Goal: Transaction & Acquisition: Download file/media

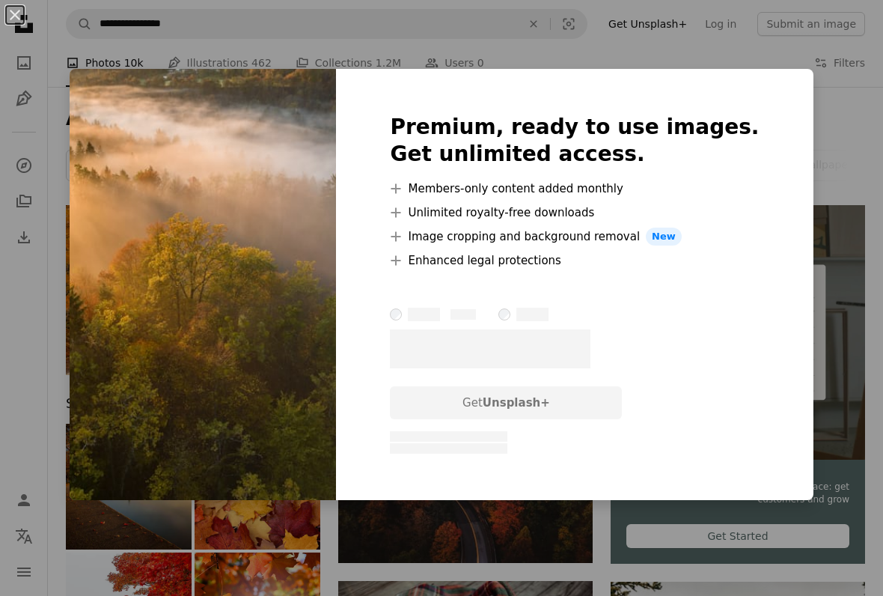
scroll to position [949, 0]
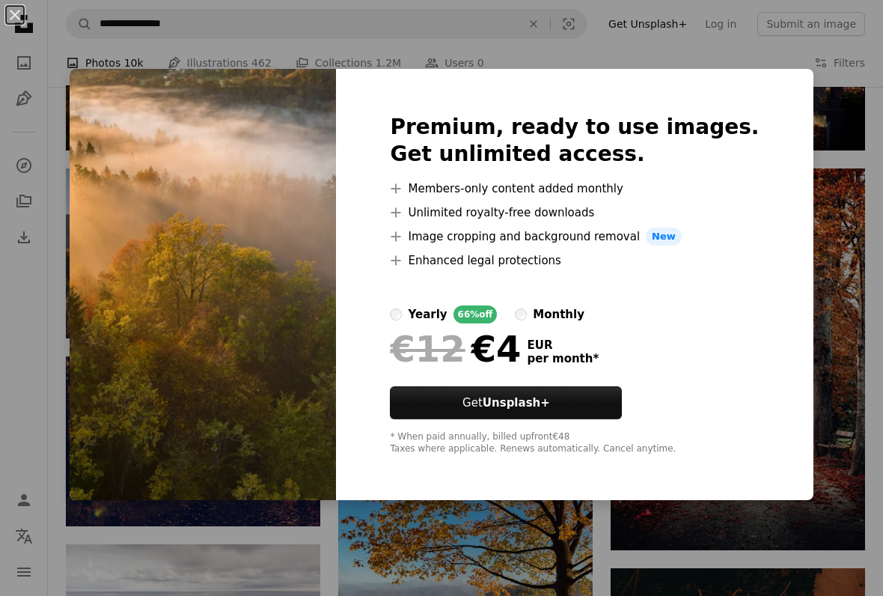
click at [793, 115] on div "An X shape Premium, ready to use images. Get unlimited access. A plus sign Memb…" at bounding box center [441, 298] width 883 height 596
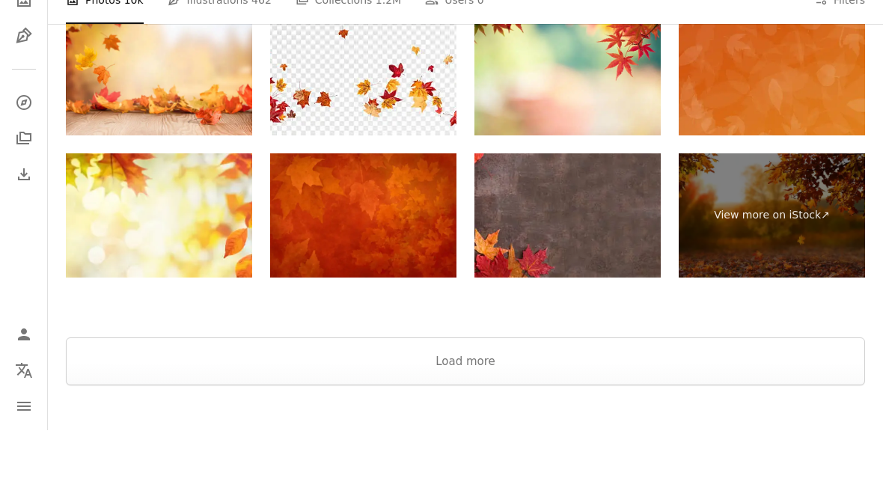
scroll to position [2032, 0]
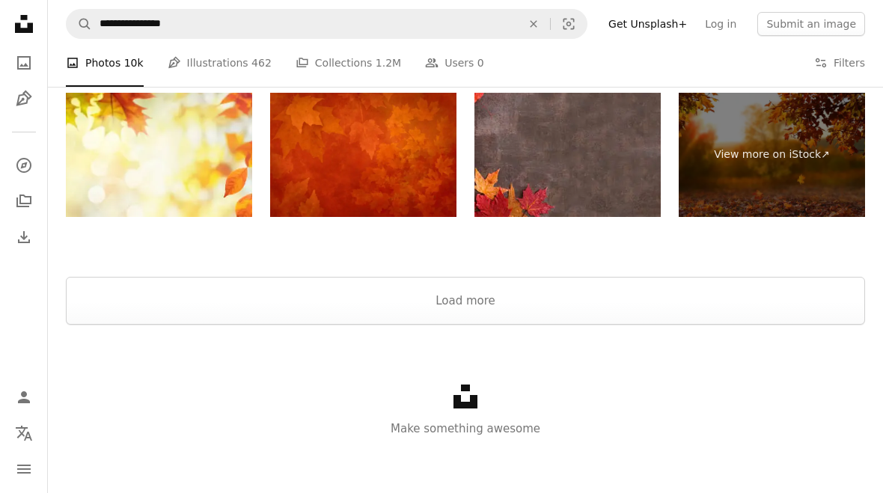
click at [773, 289] on button "Load more" at bounding box center [465, 301] width 799 height 48
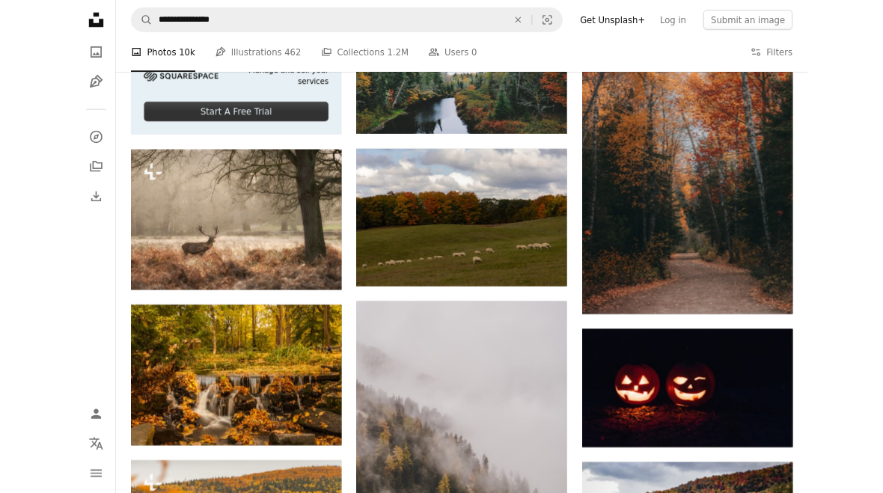
scroll to position [2272, 0]
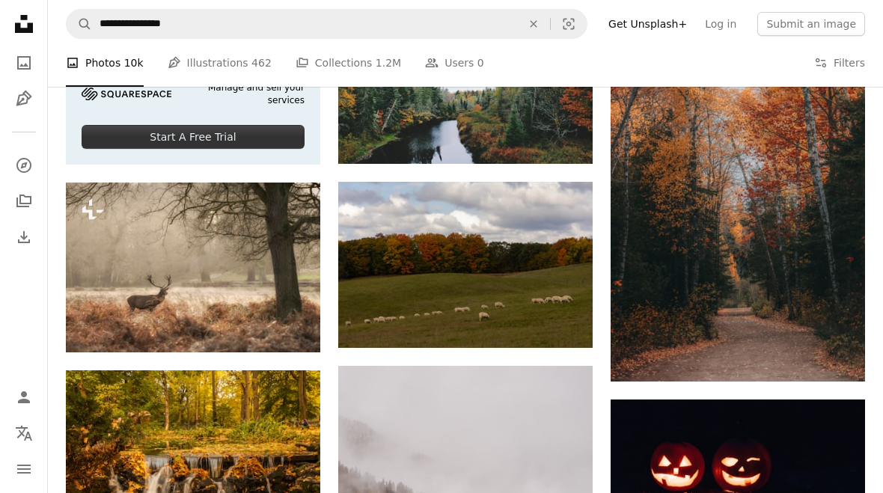
click at [569, 214] on button "A plus sign" at bounding box center [563, 209] width 30 height 24
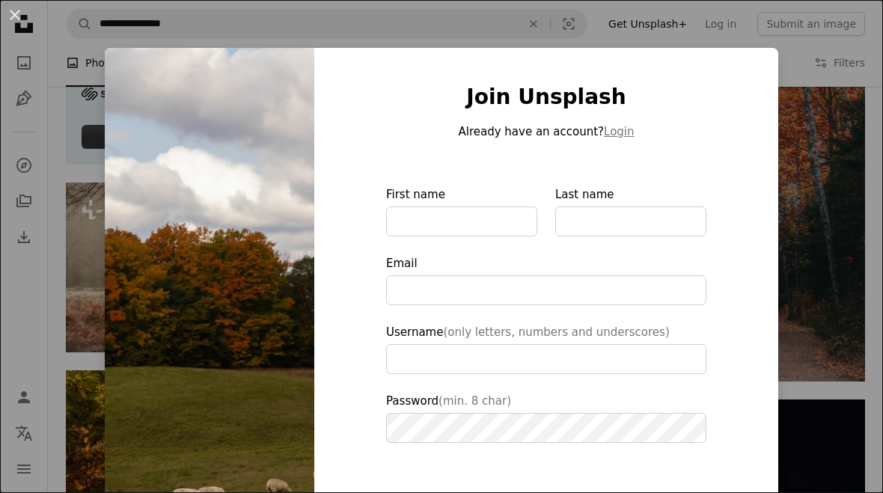
click at [797, 88] on div "An X shape Join Unsplash Already have an account? Login First name Last name Em…" at bounding box center [441, 246] width 883 height 493
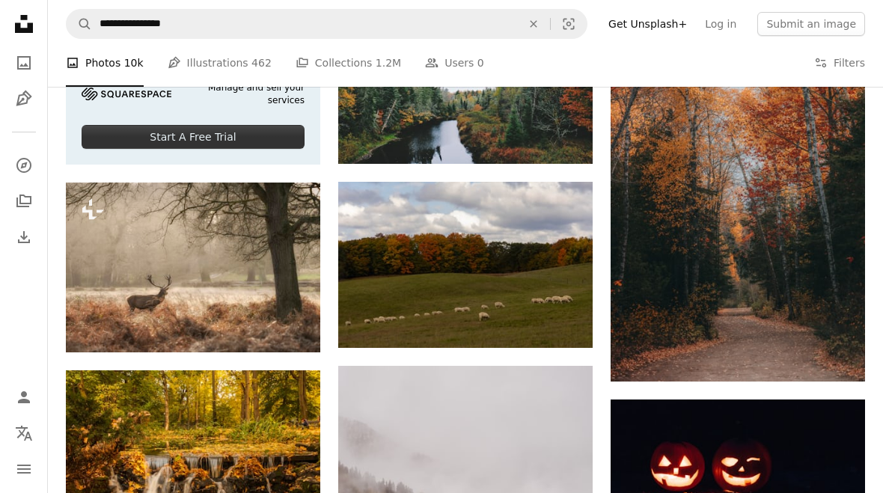
click at [802, 126] on img at bounding box center [738, 191] width 254 height 382
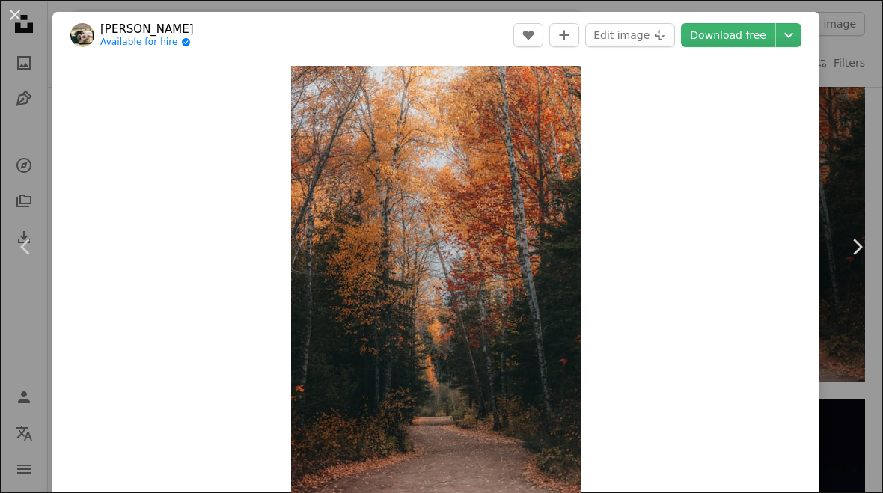
click at [866, 209] on link "Chevron right" at bounding box center [857, 247] width 52 height 144
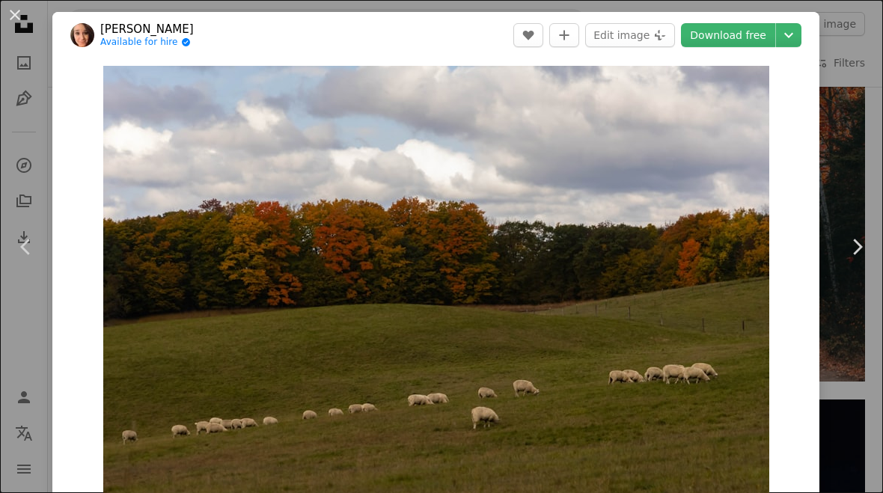
click at [737, 55] on header "[PERSON_NAME] Available for hire A checkmark inside of a circle A heart A plus …" at bounding box center [435, 35] width 767 height 46
click at [753, 38] on link "Download free" at bounding box center [728, 35] width 94 height 24
click at [753, 34] on link "Download free" at bounding box center [728, 35] width 94 height 24
click at [752, 37] on link "Download free" at bounding box center [728, 35] width 94 height 24
click at [801, 37] on icon "Chevron down" at bounding box center [789, 35] width 24 height 18
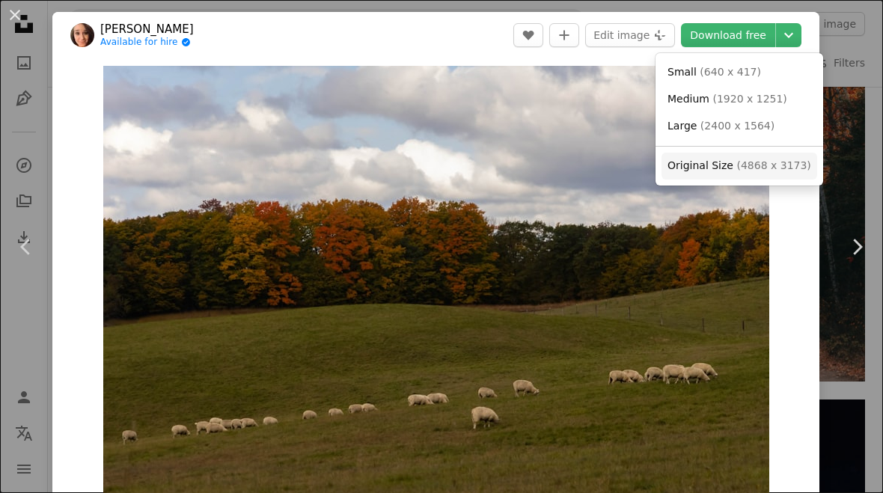
click at [754, 168] on span "( 4868 x 3173 )" at bounding box center [773, 165] width 74 height 12
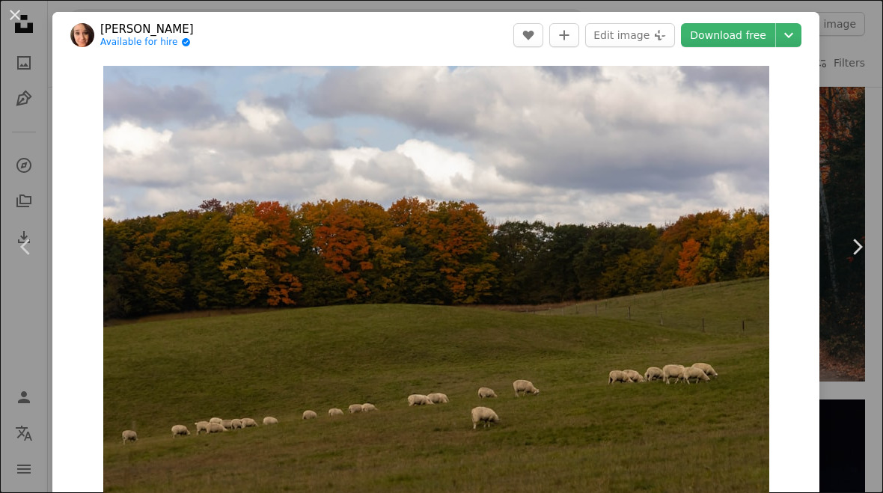
click at [801, 40] on icon "Chevron down" at bounding box center [789, 35] width 24 height 18
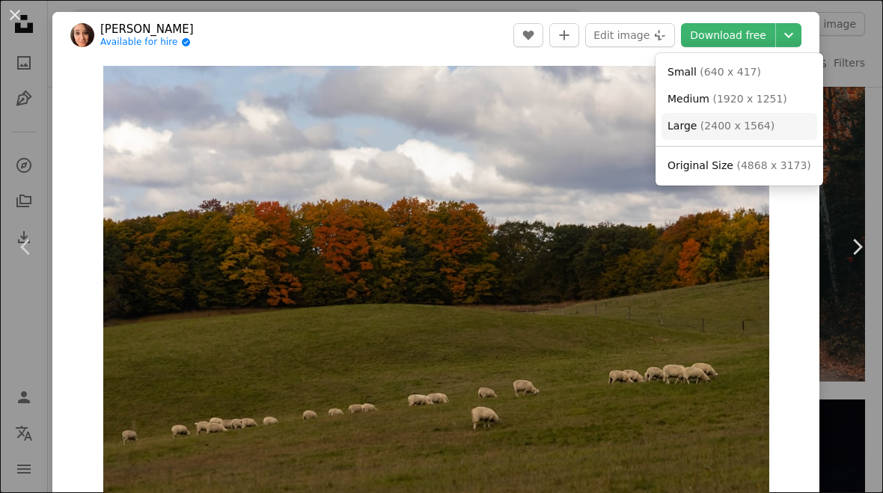
click at [756, 123] on span "( 2400 x 1564 )" at bounding box center [737, 126] width 74 height 12
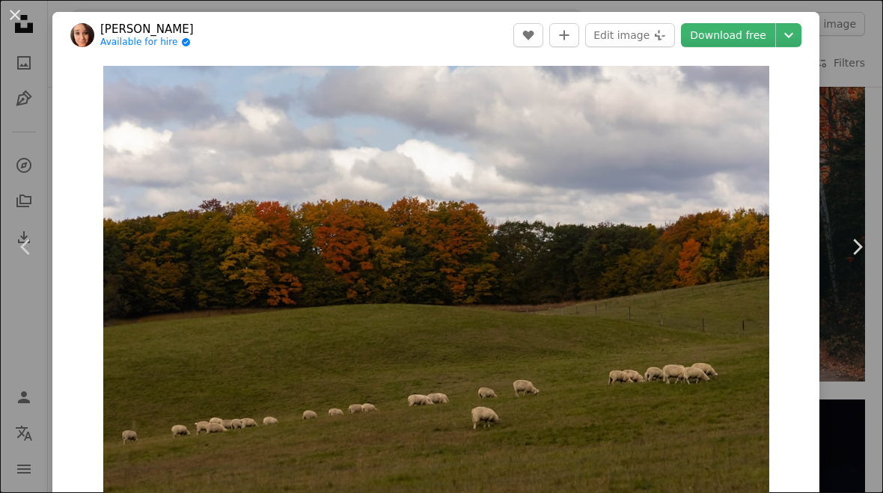
click at [848, 239] on icon "Chevron right" at bounding box center [857, 247] width 24 height 24
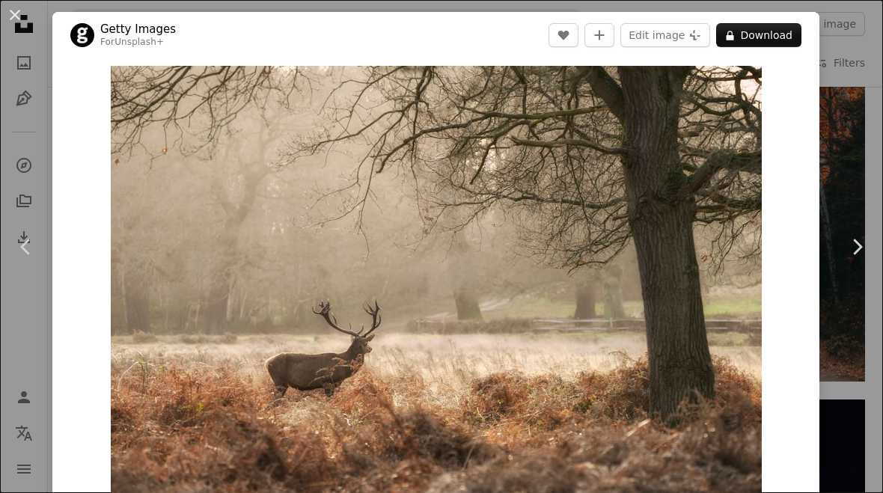
click at [863, 168] on div "An X shape Chevron left Chevron right Getty Images For Unsplash+ A heart A plus…" at bounding box center [441, 246] width 883 height 493
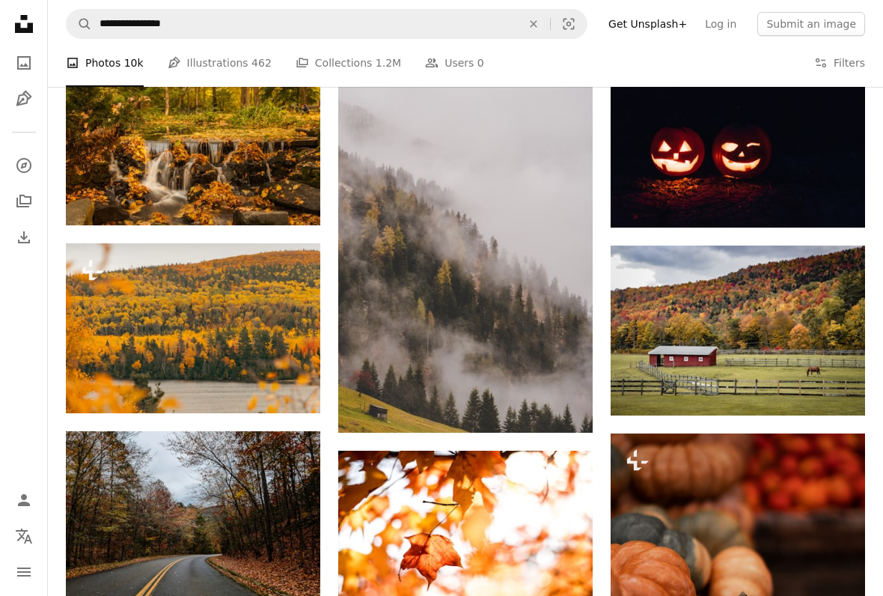
scroll to position [2562, 0]
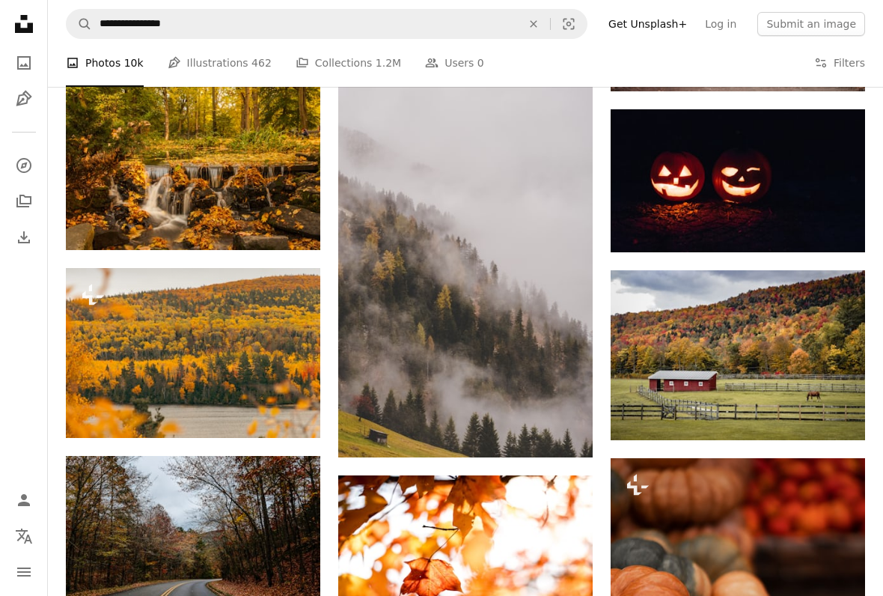
click at [483, 293] on img at bounding box center [465, 267] width 254 height 382
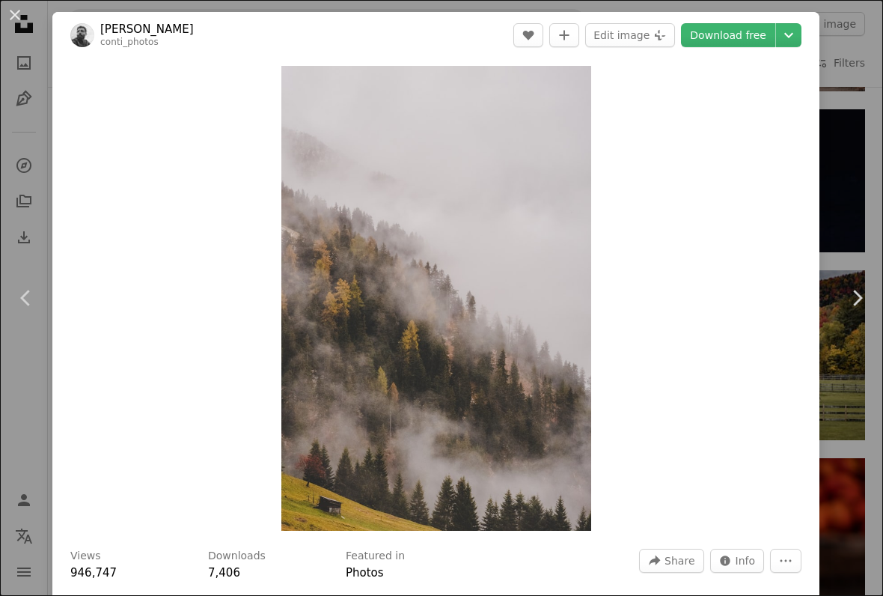
click at [845, 293] on icon "Chevron right" at bounding box center [857, 298] width 24 height 24
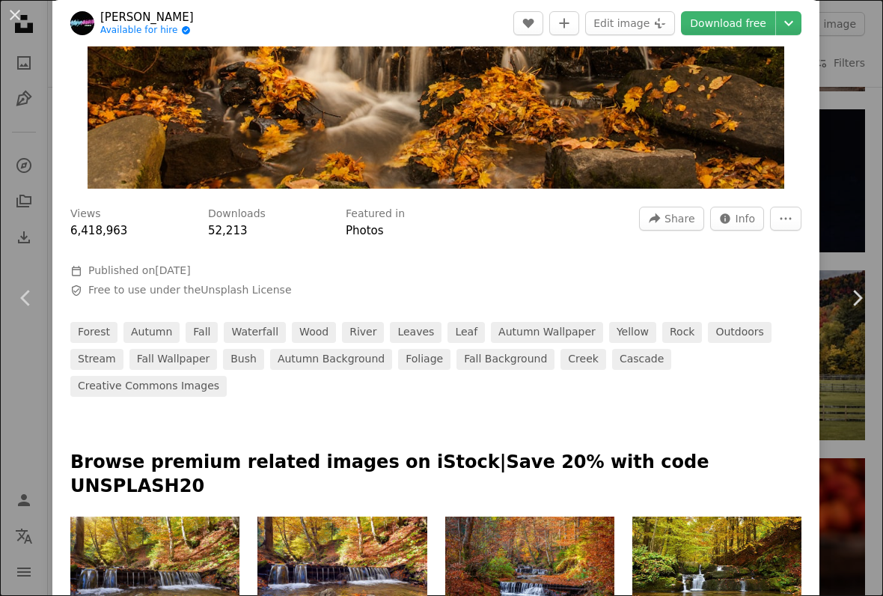
scroll to position [338, 0]
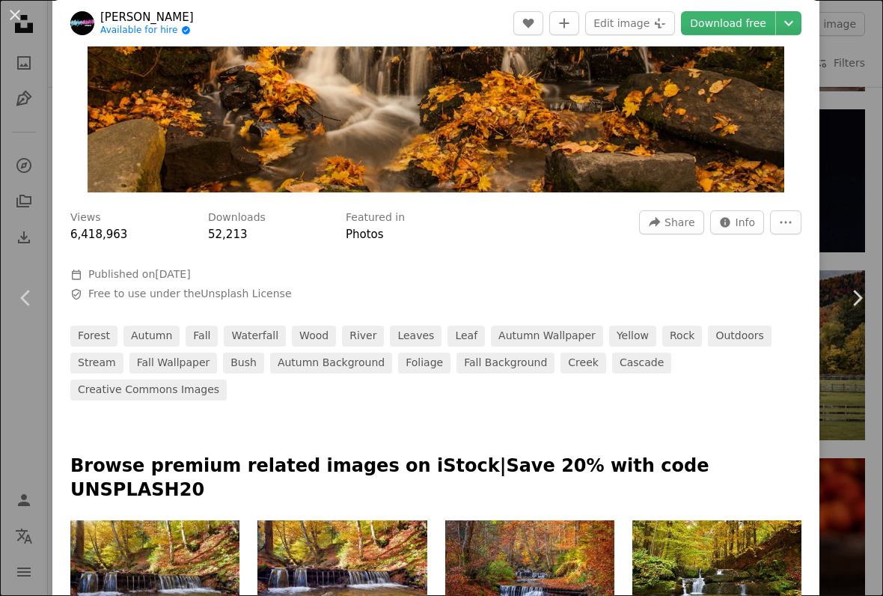
click at [25, 300] on icon at bounding box center [25, 298] width 10 height 16
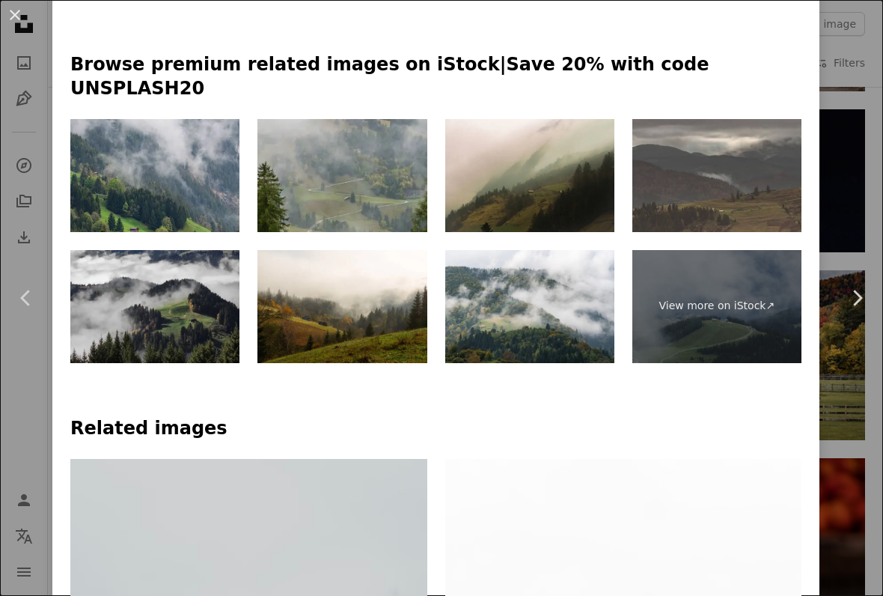
scroll to position [731, 0]
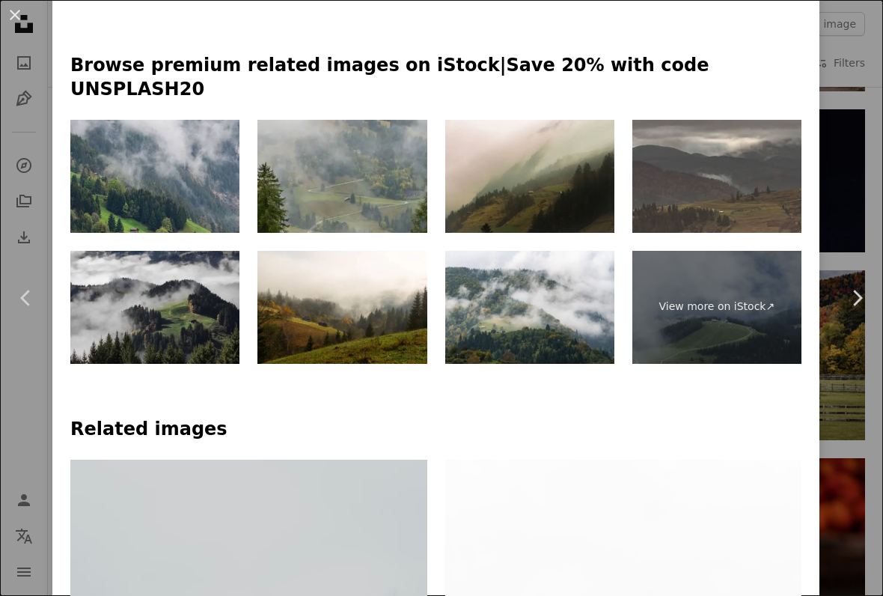
click at [872, 421] on div "An X shape Chevron left Chevron right [PERSON_NAME] conti_photos A heart A plus…" at bounding box center [441, 298] width 883 height 596
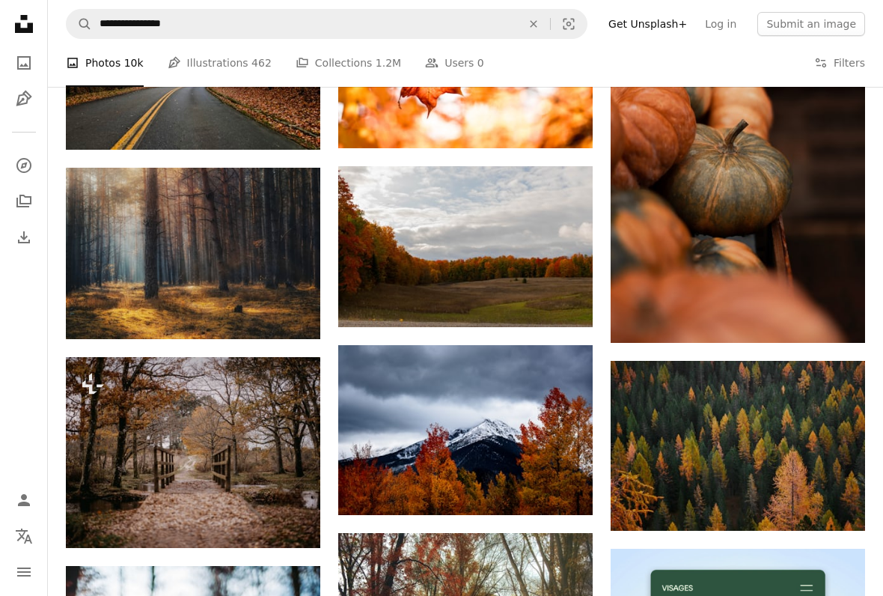
scroll to position [3059, 0]
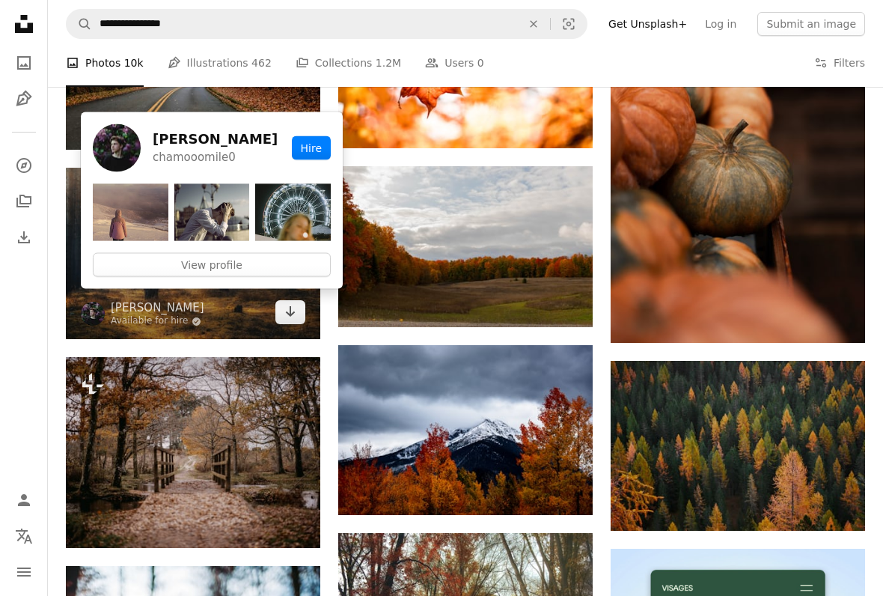
click at [220, 327] on img at bounding box center [193, 253] width 254 height 171
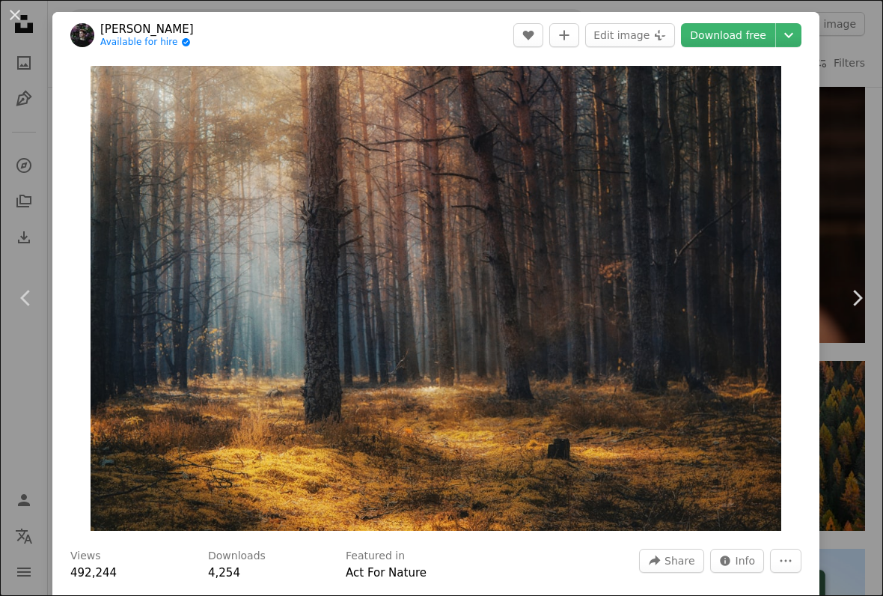
click at [871, 169] on div "An X shape Chevron left Chevron right [PERSON_NAME] Available for hire A checkm…" at bounding box center [441, 298] width 883 height 596
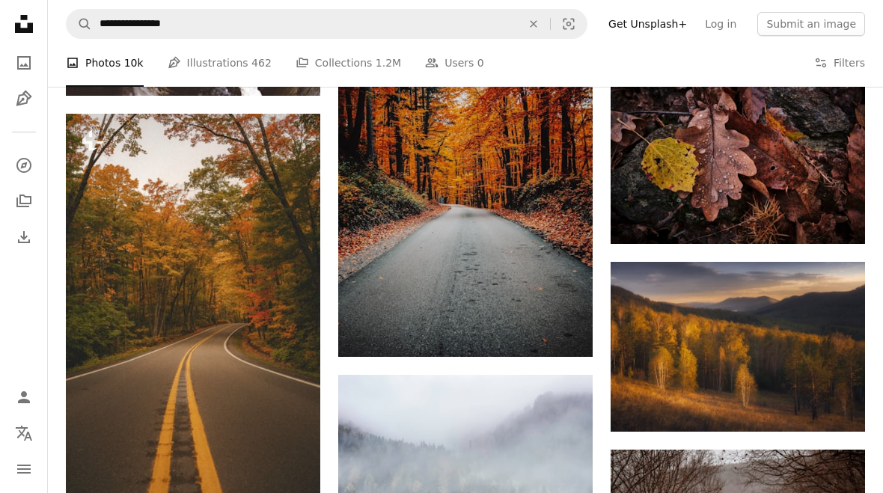
scroll to position [4090, 0]
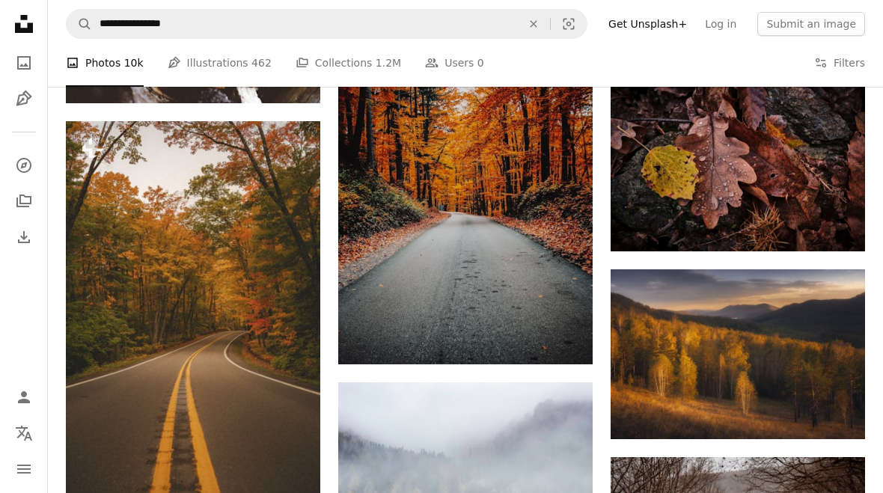
click at [810, 349] on img at bounding box center [738, 354] width 254 height 170
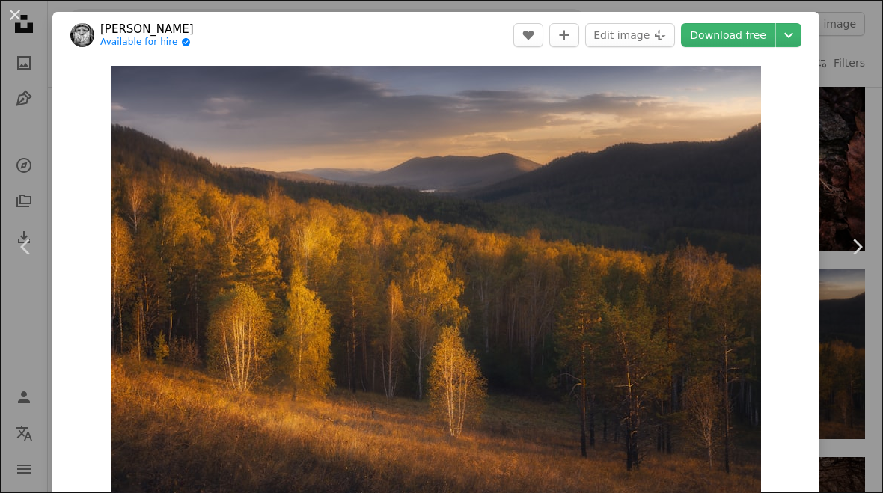
click at [760, 40] on link "Download free" at bounding box center [728, 35] width 94 height 24
click at [867, 192] on link "Chevron right" at bounding box center [857, 247] width 52 height 144
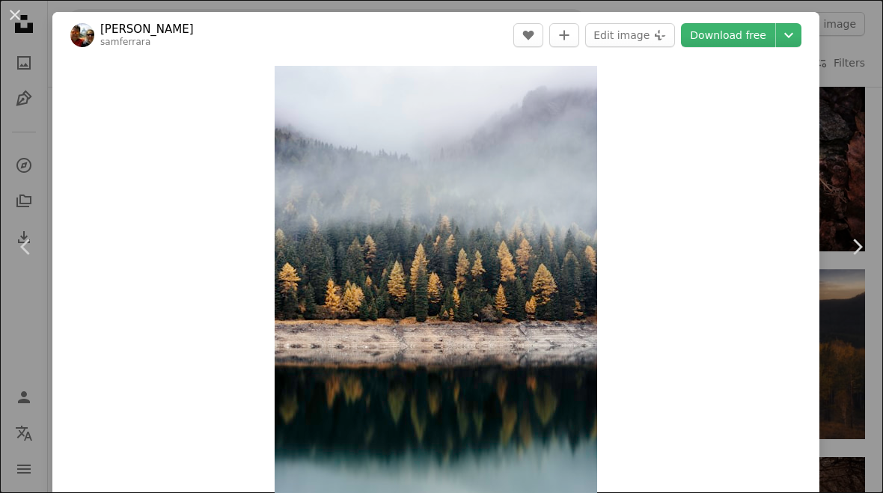
click at [10, 24] on button "An X shape" at bounding box center [15, 15] width 18 height 18
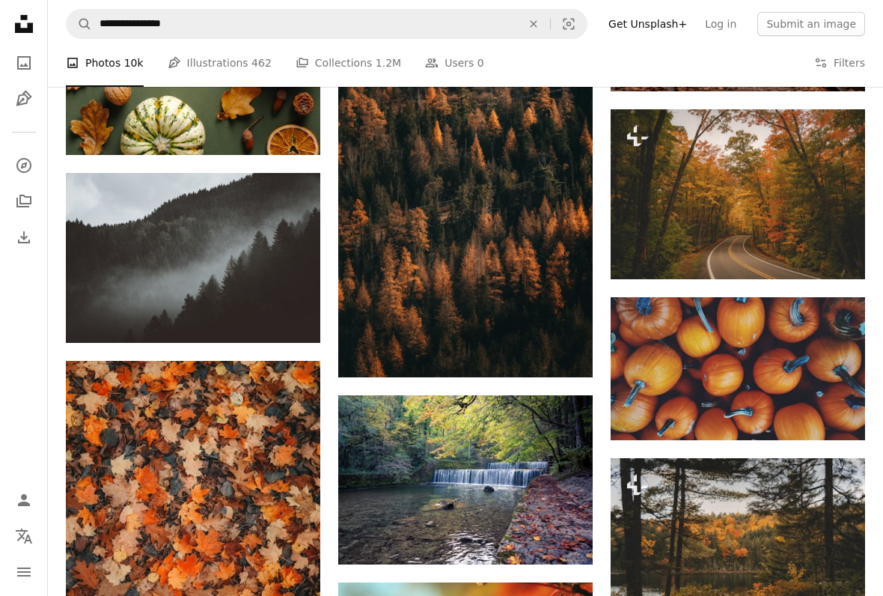
scroll to position [4838, 0]
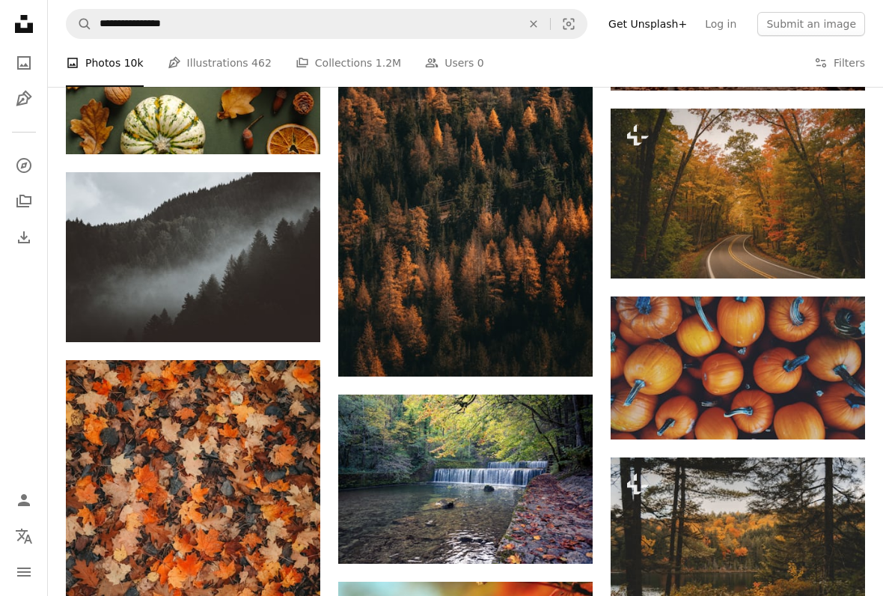
click at [287, 205] on img at bounding box center [193, 257] width 254 height 170
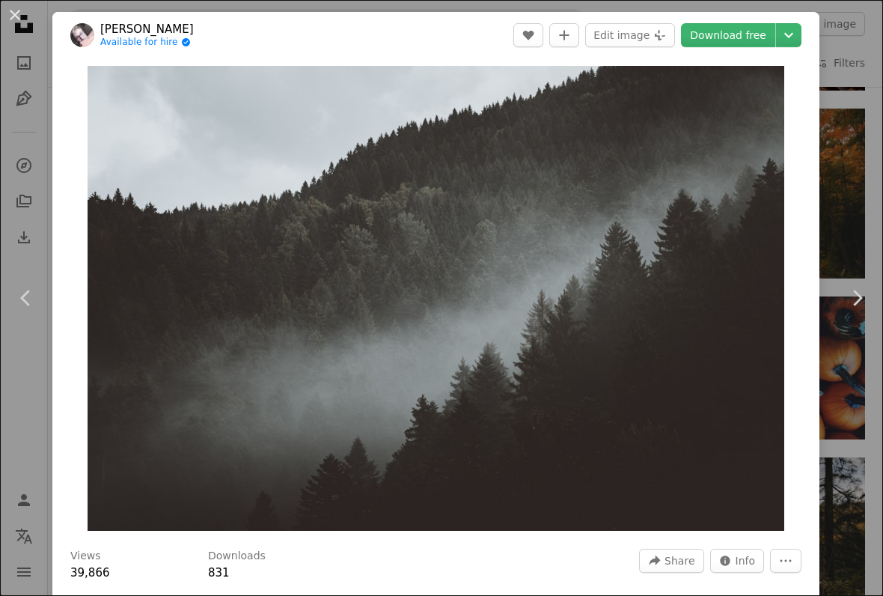
click at [775, 41] on link "Download free" at bounding box center [728, 35] width 94 height 24
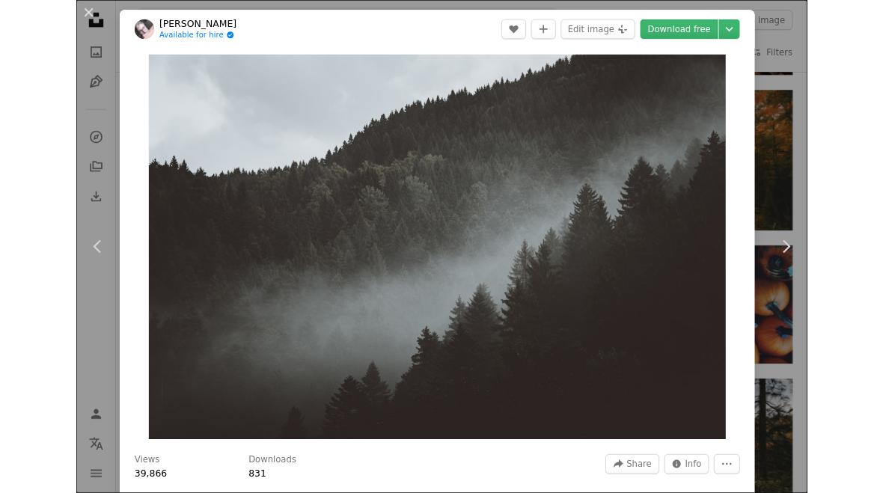
scroll to position [4880, 0]
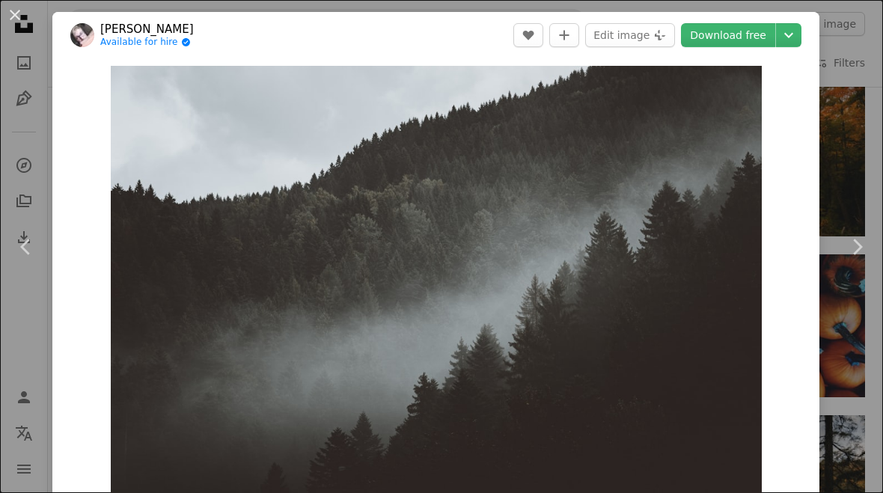
click at [849, 157] on div "An X shape Chevron left Chevron right [PERSON_NAME] Available for hire A checkm…" at bounding box center [441, 246] width 883 height 493
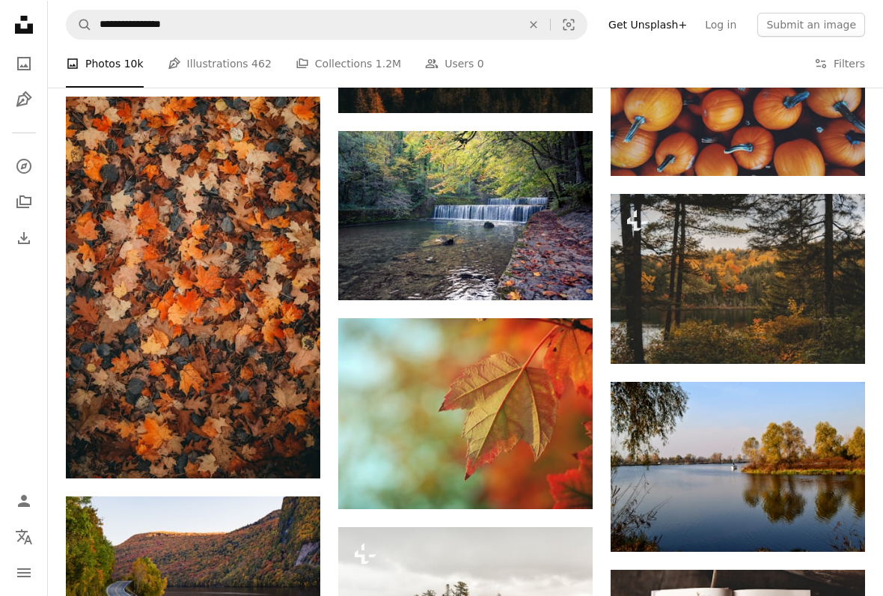
scroll to position [5101, 0]
click at [844, 219] on button "A plus sign" at bounding box center [835, 221] width 30 height 24
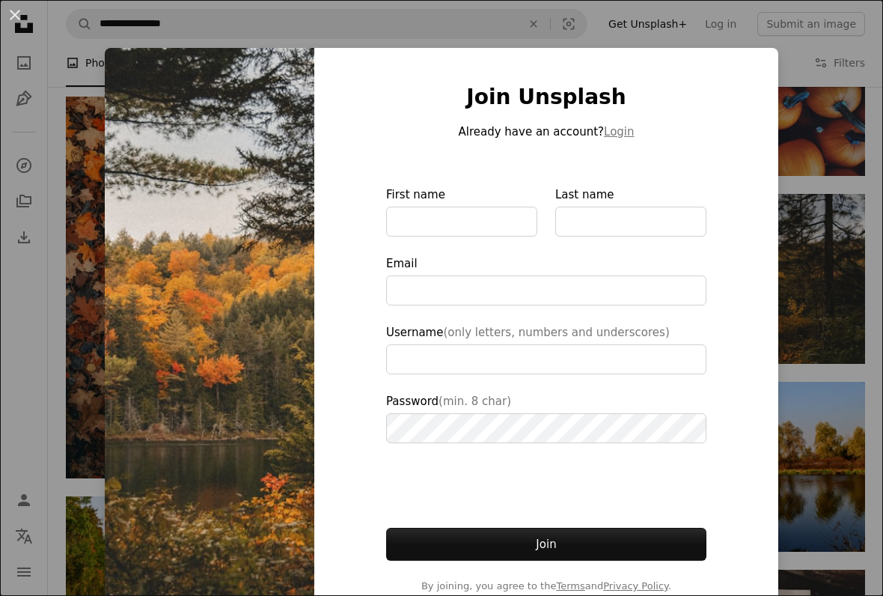
click at [845, 239] on div "An X shape Join Unsplash Already have an account? Login First name Last name Em…" at bounding box center [441, 298] width 883 height 596
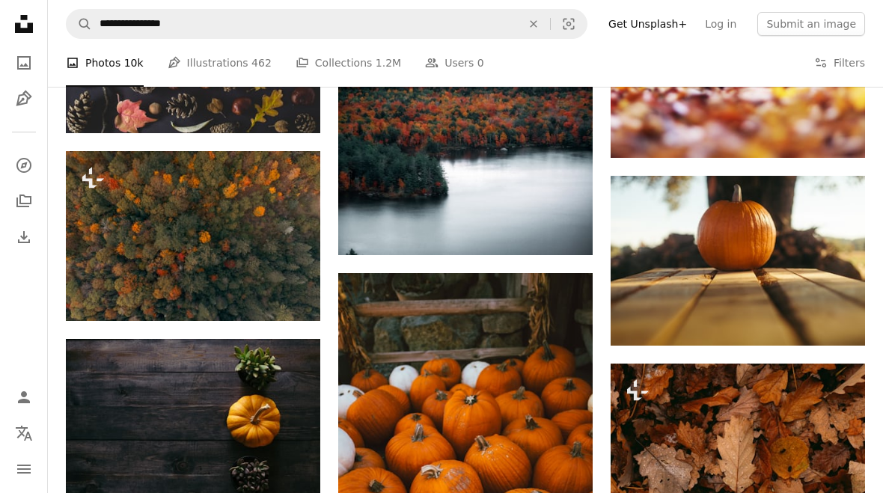
scroll to position [8820, 0]
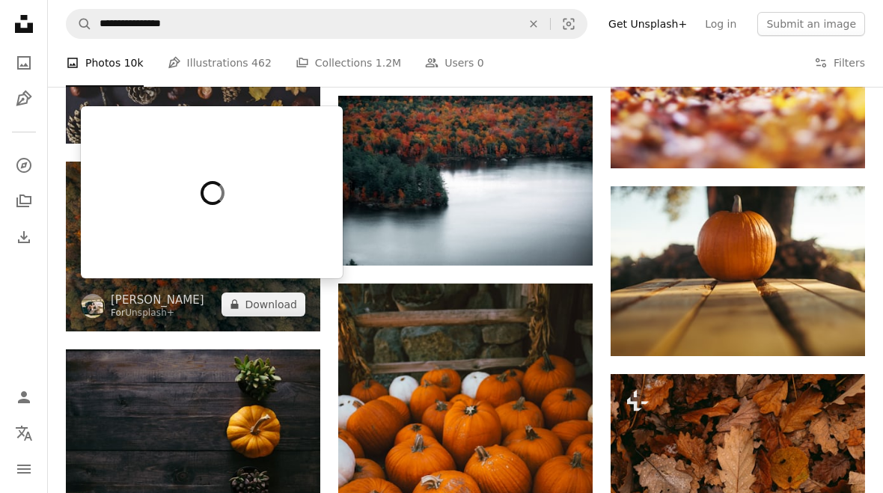
click at [204, 255] on div at bounding box center [212, 192] width 262 height 172
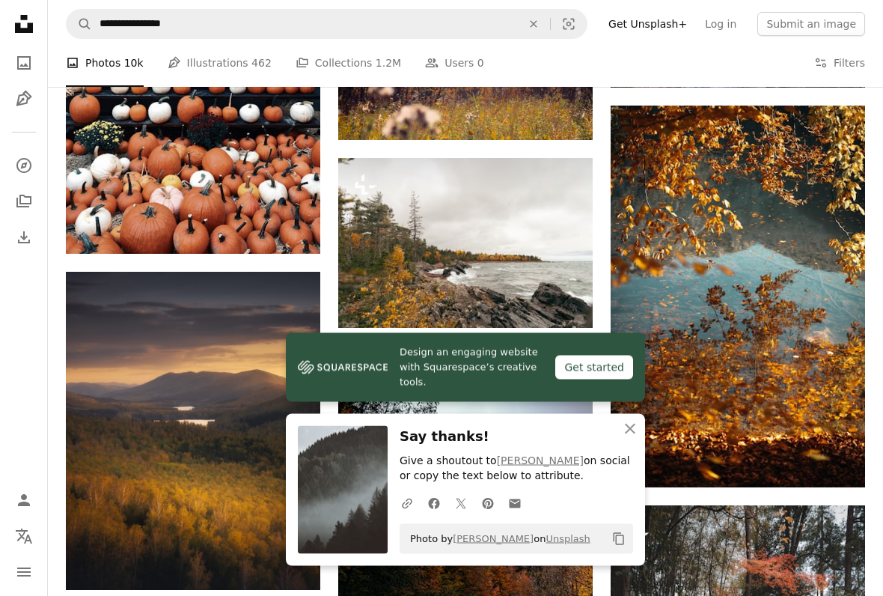
scroll to position [10070, 0]
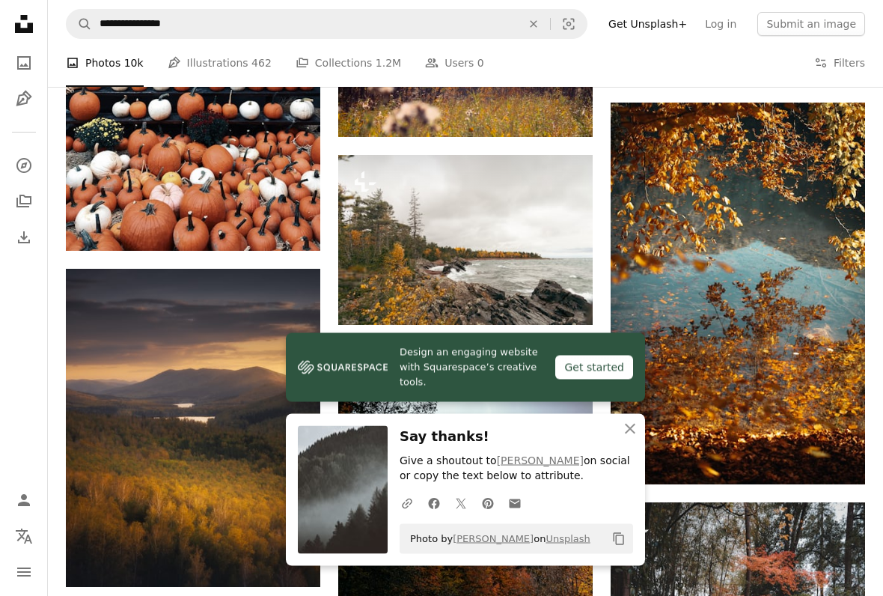
click at [624, 432] on icon "An X shape" at bounding box center [630, 429] width 18 height 18
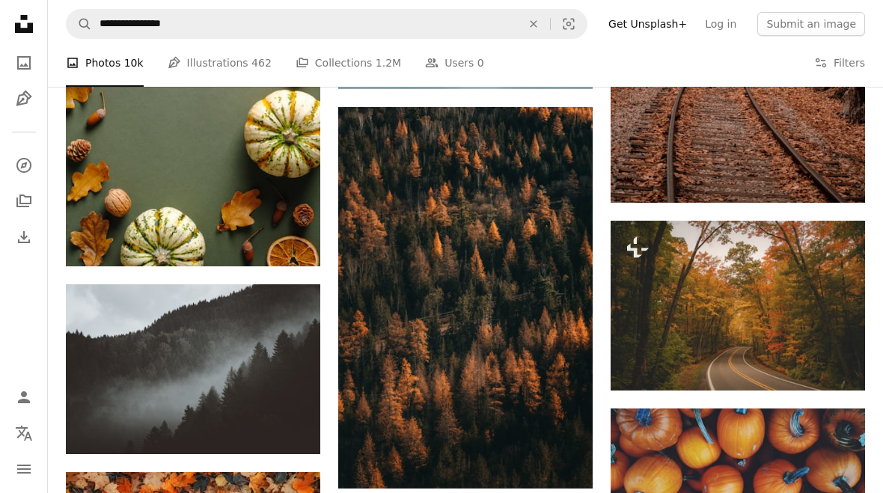
scroll to position [4726, 0]
click at [297, 368] on img at bounding box center [193, 369] width 254 height 170
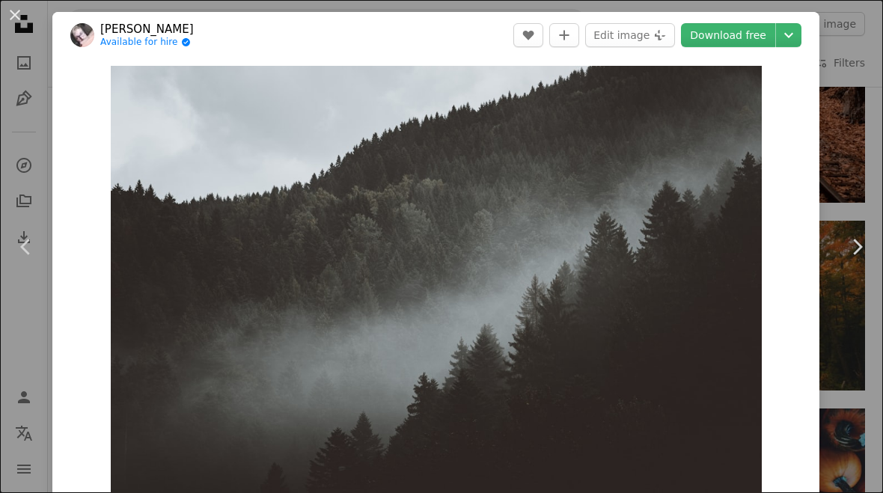
click at [801, 31] on icon "Chevron down" at bounding box center [789, 35] width 24 height 18
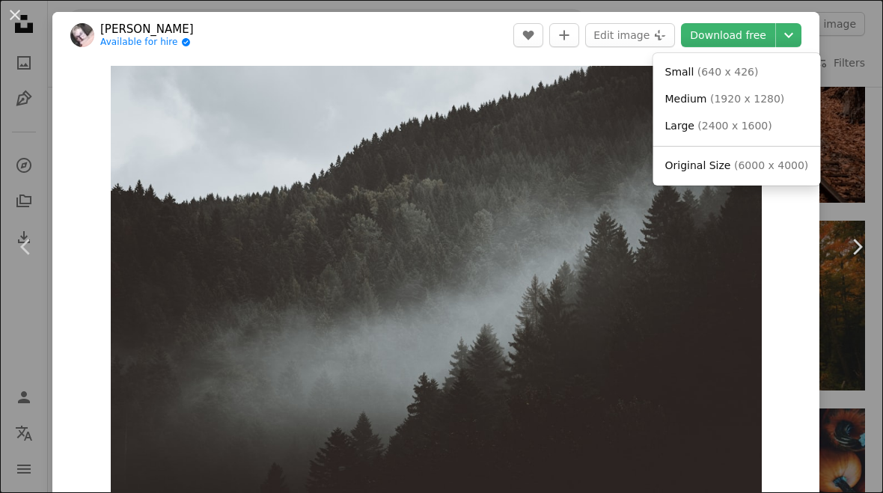
click at [744, 130] on span "( 2400 x 1600 )" at bounding box center [734, 126] width 74 height 12
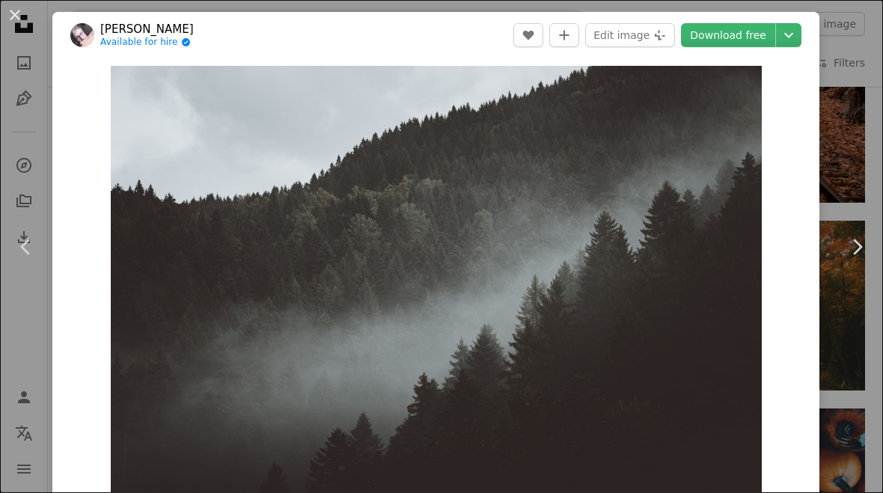
click at [851, 88] on div "An X shape Chevron left Chevron right [PERSON_NAME] Available for hire A checkm…" at bounding box center [441, 246] width 883 height 493
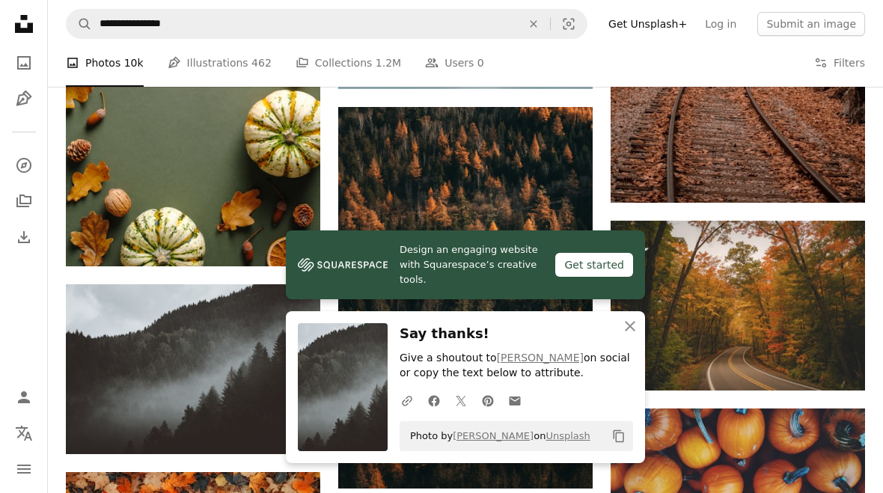
click at [631, 332] on icon "An X shape" at bounding box center [630, 326] width 18 height 18
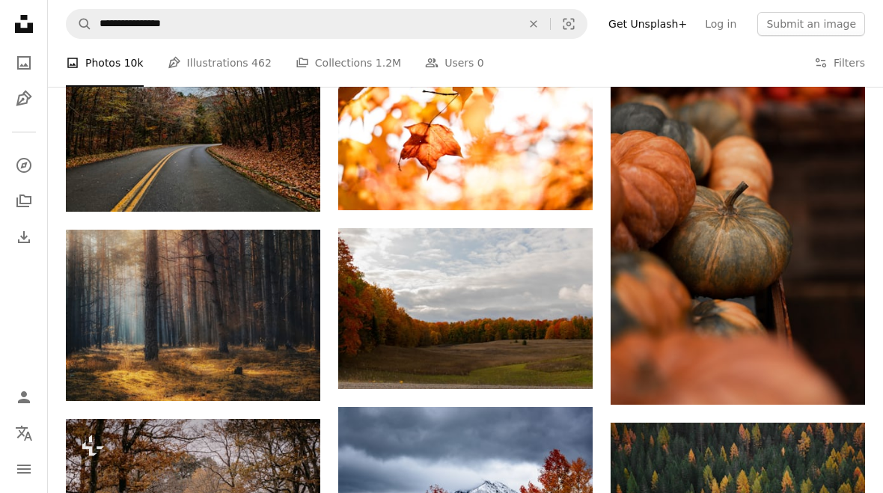
scroll to position [2985, 0]
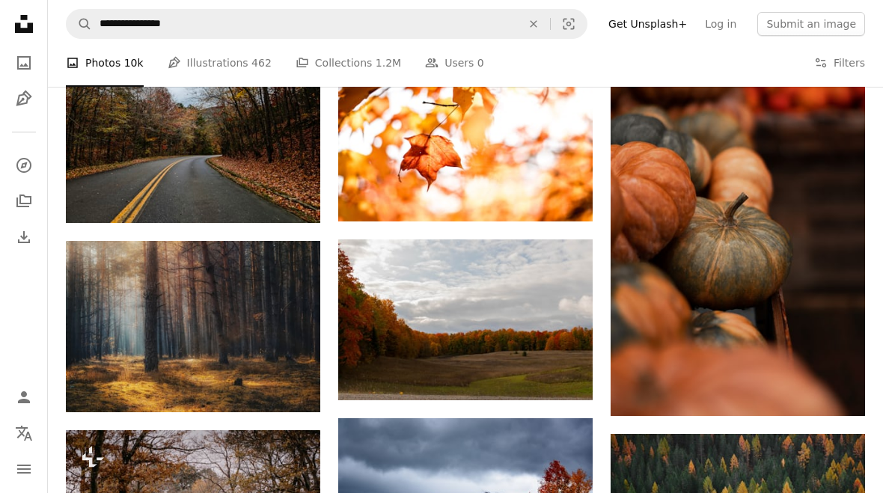
click at [286, 296] on img at bounding box center [193, 326] width 254 height 171
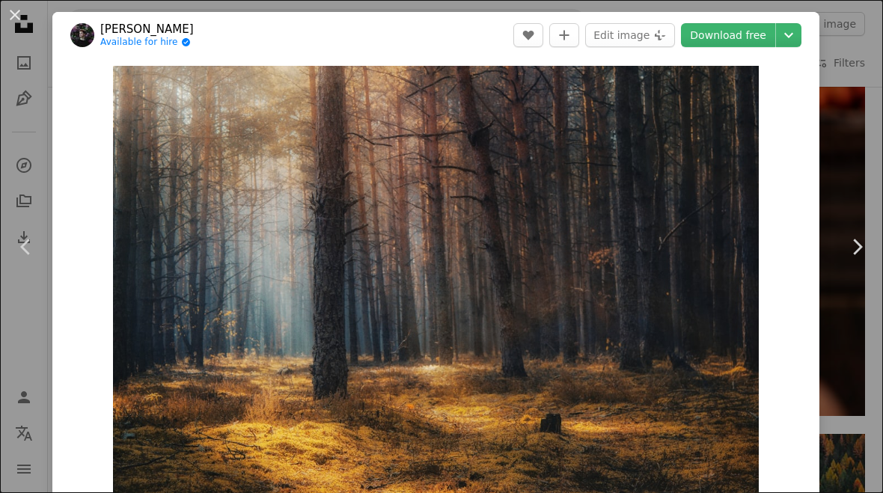
click at [848, 349] on div "An X shape Chevron left Chevron right [PERSON_NAME] Available for hire A checkm…" at bounding box center [441, 246] width 883 height 493
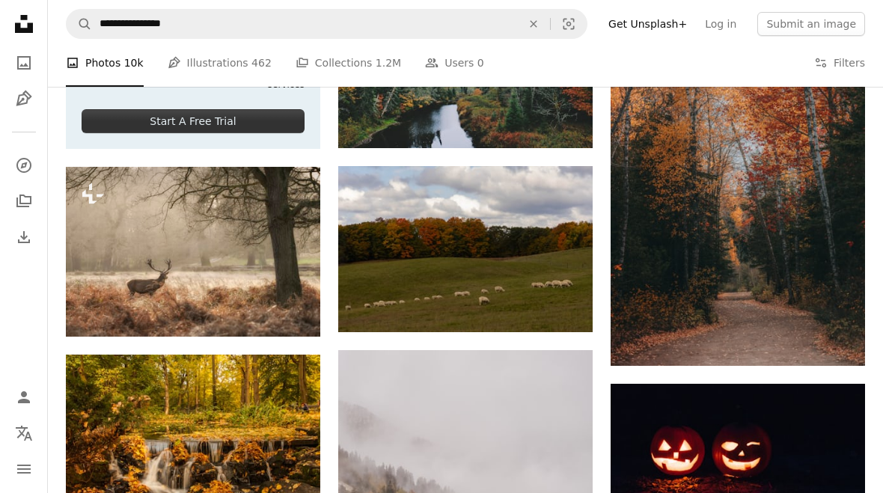
scroll to position [2275, 0]
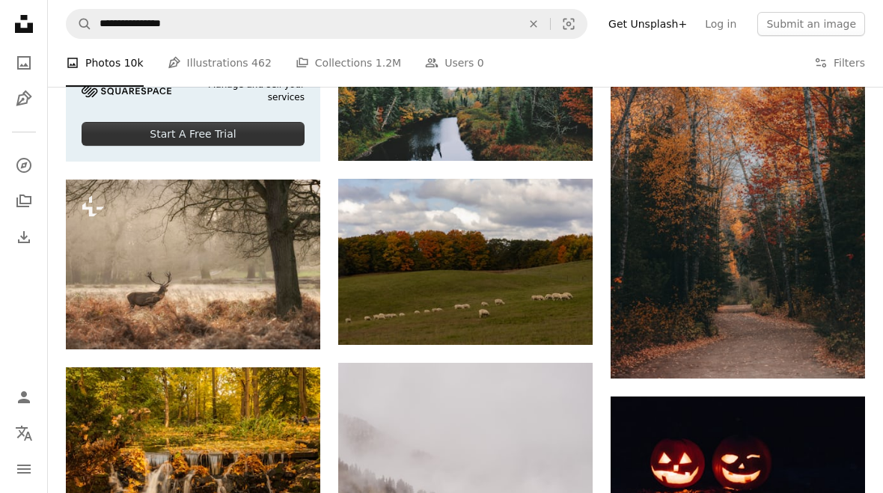
click at [559, 265] on img at bounding box center [465, 262] width 254 height 166
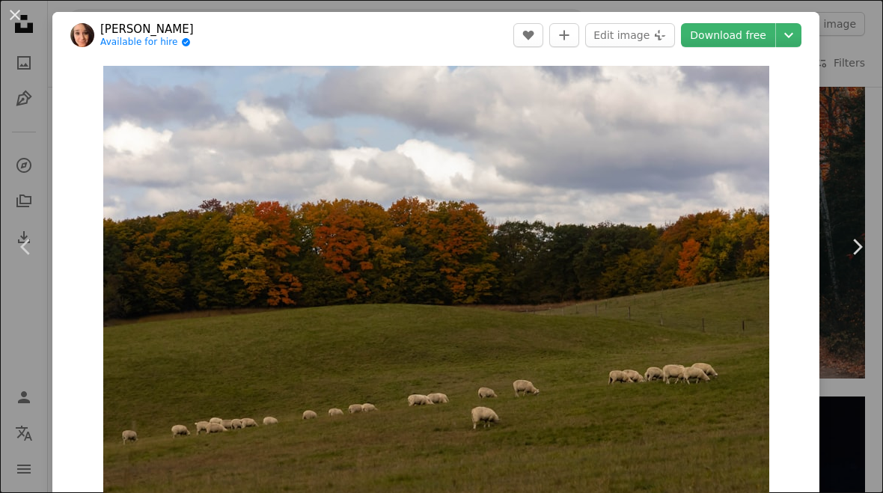
click at [798, 43] on icon "Chevron down" at bounding box center [789, 35] width 24 height 18
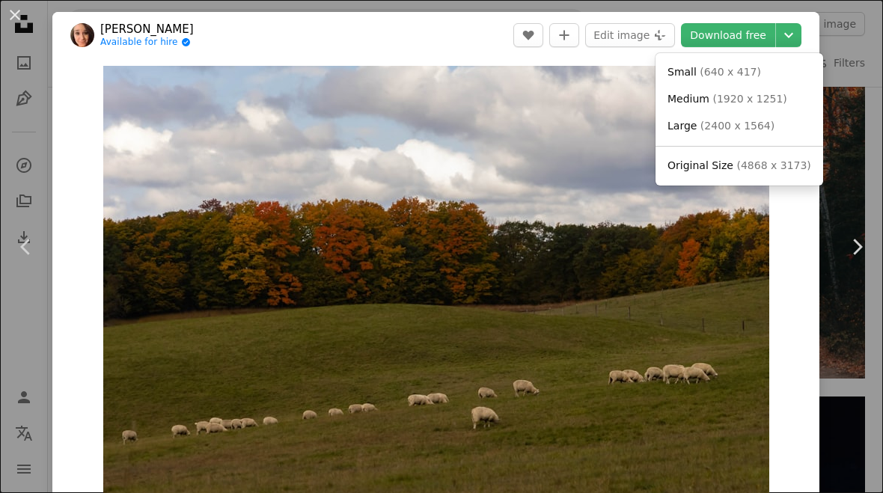
click at [778, 163] on span "( 4868 x 3173 )" at bounding box center [773, 165] width 74 height 12
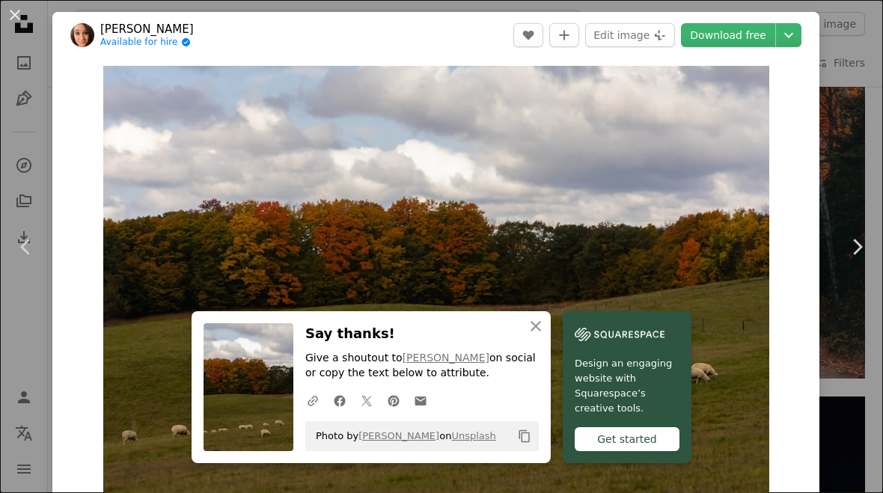
click at [24, 23] on button "An X shape" at bounding box center [15, 15] width 18 height 18
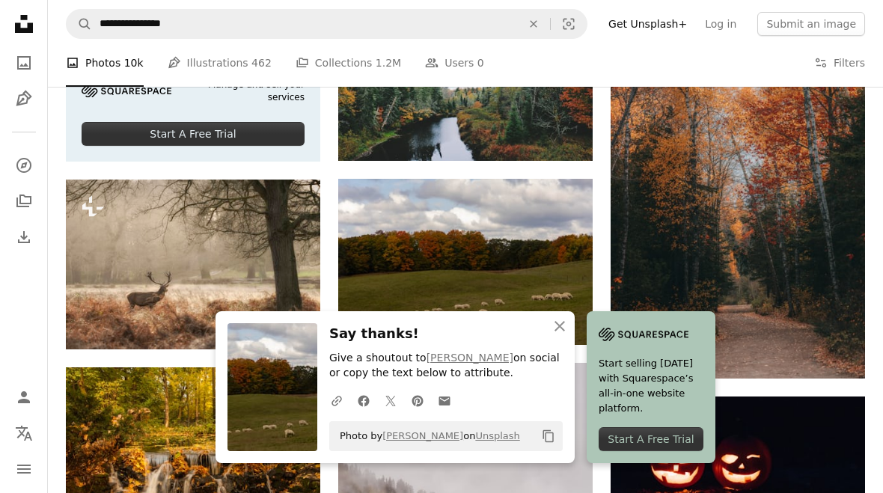
click at [556, 331] on icon "button" at bounding box center [559, 326] width 10 height 10
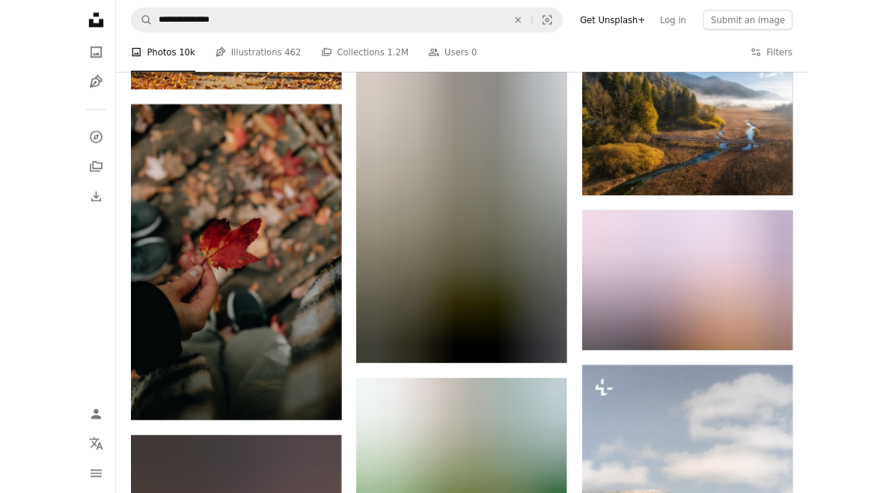
scroll to position [34632, 0]
